Goal: Transaction & Acquisition: Download file/media

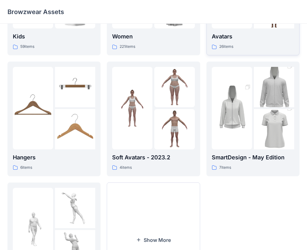
scroll to position [94, 0]
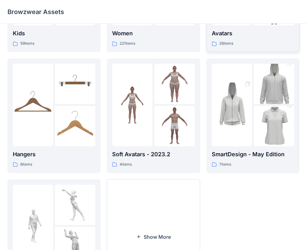
click at [223, 30] on p "Avatars" at bounding box center [253, 33] width 82 height 9
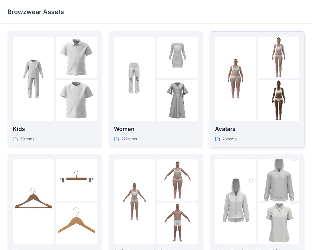
click at [223, 30] on div "Kids 59 items Hangers 6 items Meshcapade Animated Avatars 8 items Women 221 ite…" at bounding box center [156, 217] width 312 height 386
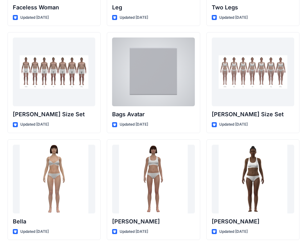
scroll to position [660, 0]
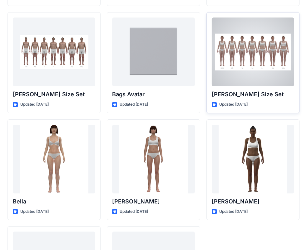
click at [237, 86] on div "[PERSON_NAME] Size Set Updated [DATE]" at bounding box center [252, 62] width 93 height 101
click at [252, 65] on div at bounding box center [253, 51] width 82 height 69
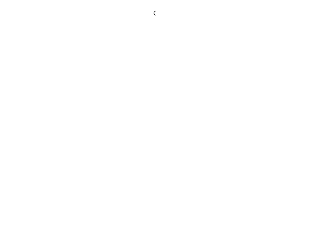
click at [252, 65] on div at bounding box center [156, 125] width 312 height 250
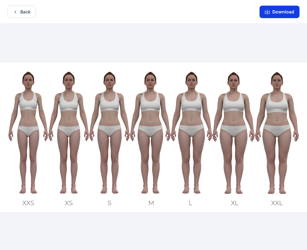
click at [280, 13] on button "Download" at bounding box center [279, 12] width 40 height 12
